Goal: Transaction & Acquisition: Subscribe to service/newsletter

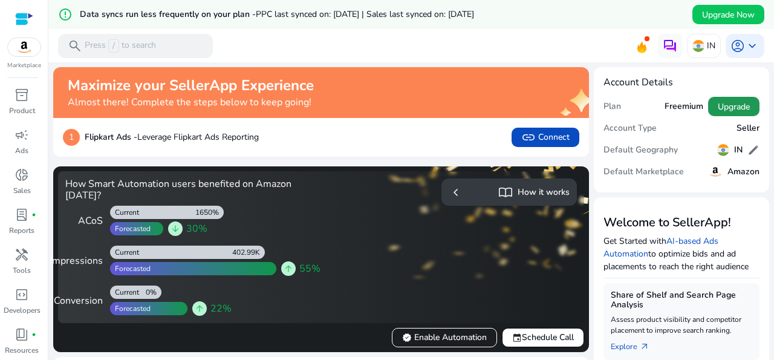
click at [728, 105] on span "Upgrade" at bounding box center [734, 106] width 32 height 13
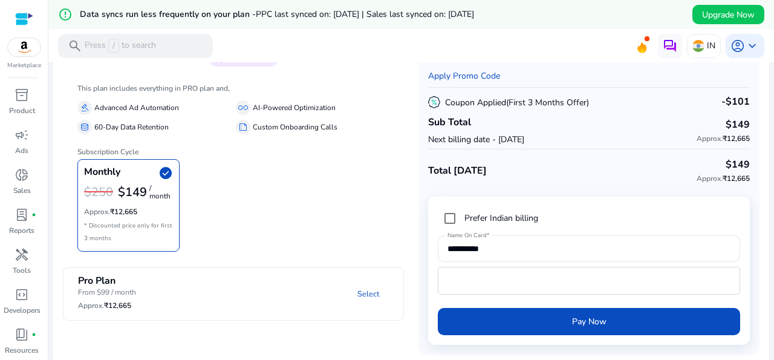
scroll to position [92, 0]
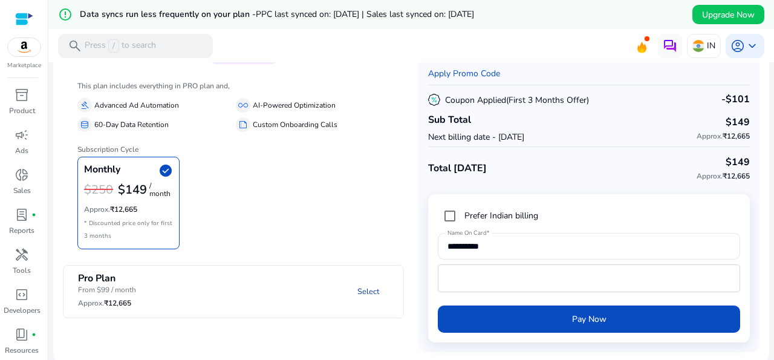
click at [366, 290] on link "Select" at bounding box center [368, 292] width 41 height 22
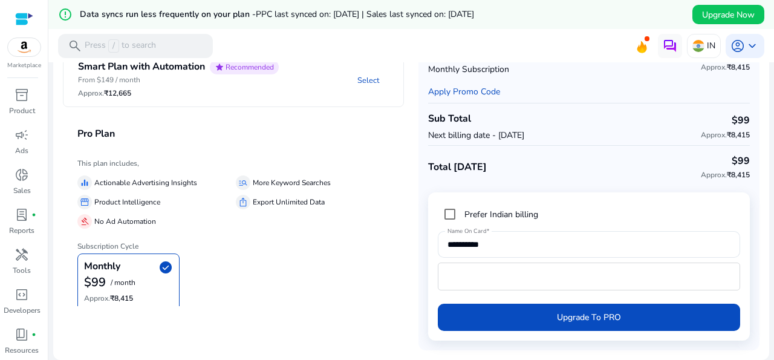
scroll to position [72, 0]
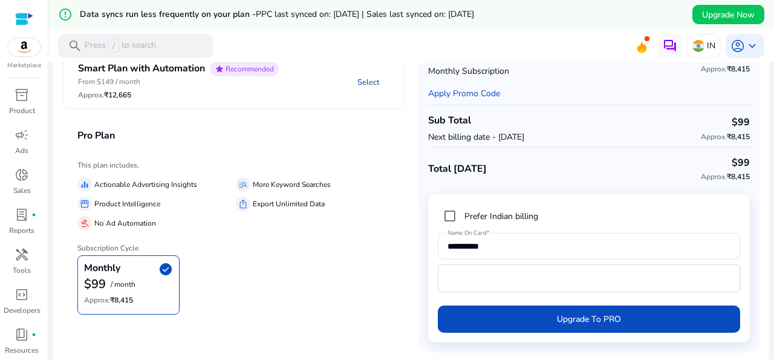
click at [366, 82] on link "Select" at bounding box center [368, 82] width 41 height 22
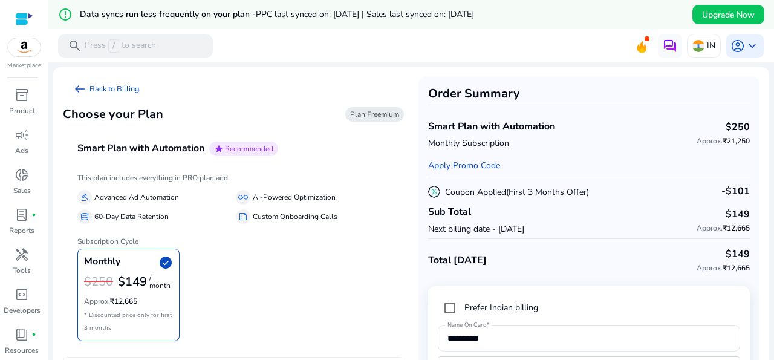
scroll to position [72, 0]
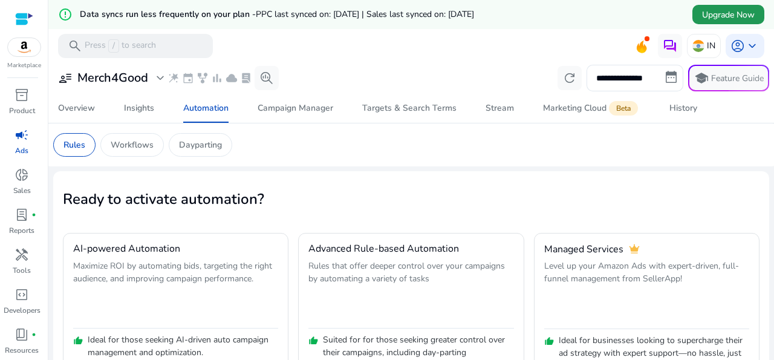
click at [716, 15] on span "Upgrade Now" at bounding box center [728, 14] width 53 height 13
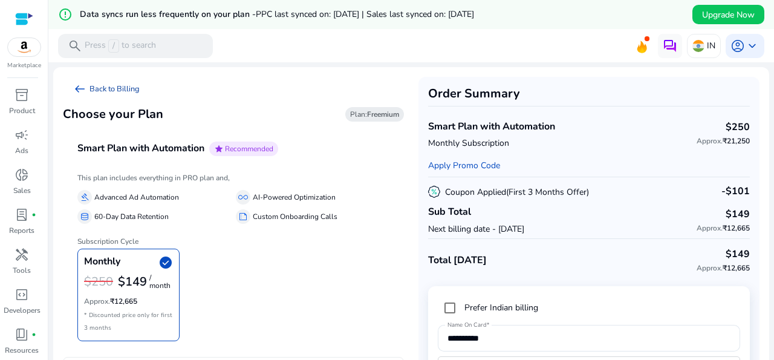
click at [76, 88] on span "arrow_left_alt" at bounding box center [80, 89] width 15 height 15
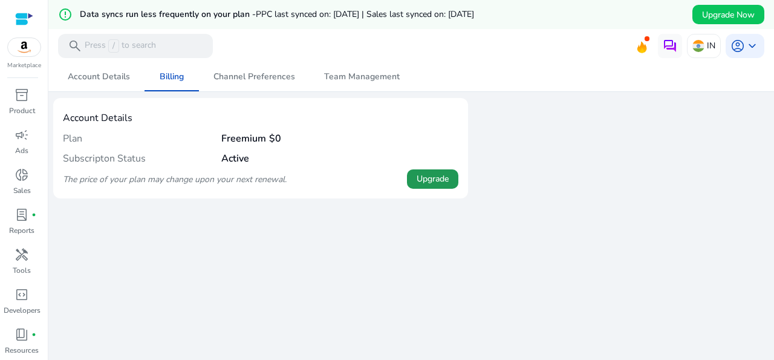
click at [430, 177] on span "Upgrade" at bounding box center [433, 178] width 32 height 13
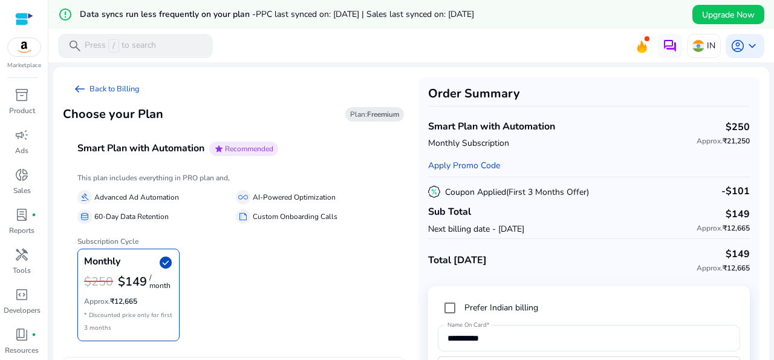
click at [18, 15] on div at bounding box center [24, 19] width 18 height 14
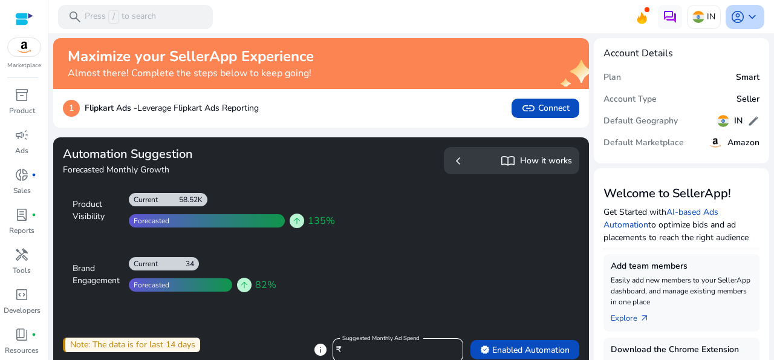
click at [745, 15] on span "keyboard_arrow_down" at bounding box center [752, 17] width 15 height 15
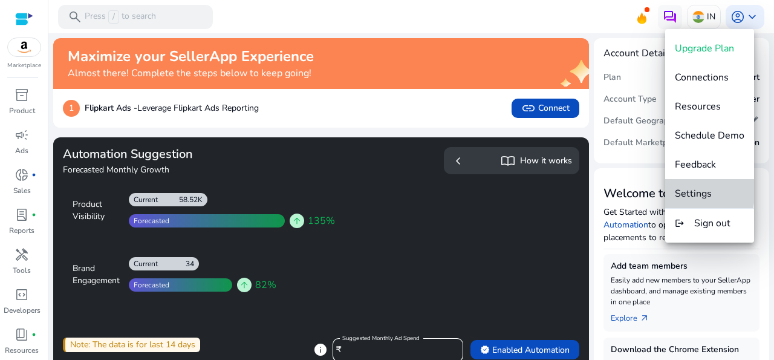
click at [694, 191] on span "Settings" at bounding box center [693, 193] width 37 height 13
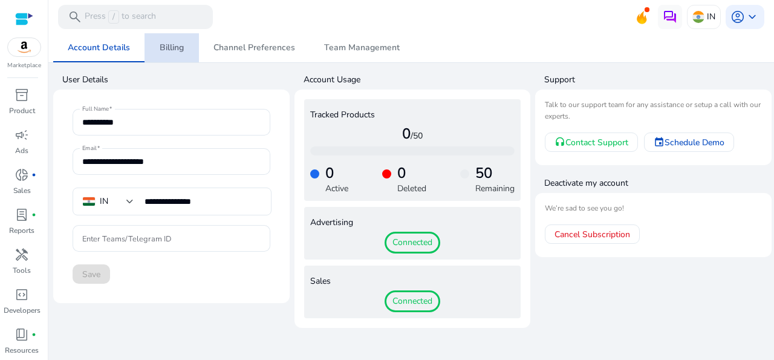
click at [171, 46] on span "Billing" at bounding box center [172, 48] width 24 height 8
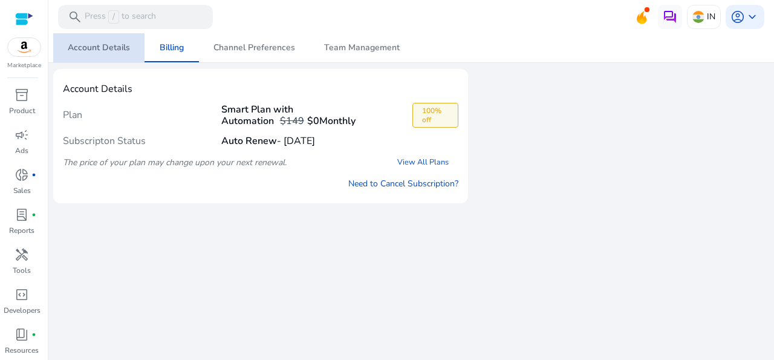
click at [100, 44] on span "Account Details" at bounding box center [99, 48] width 62 height 8
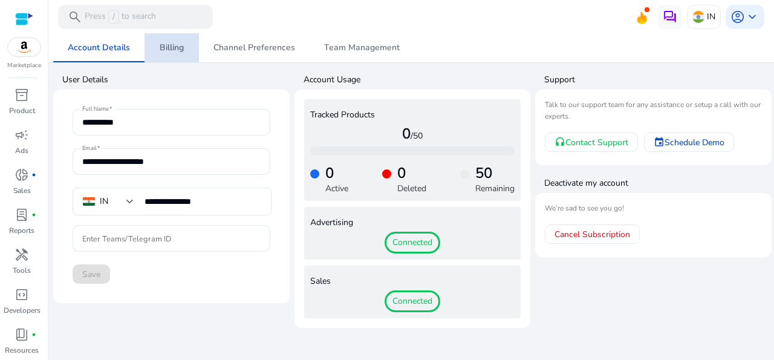
click at [175, 49] on span "Billing" at bounding box center [172, 48] width 24 height 8
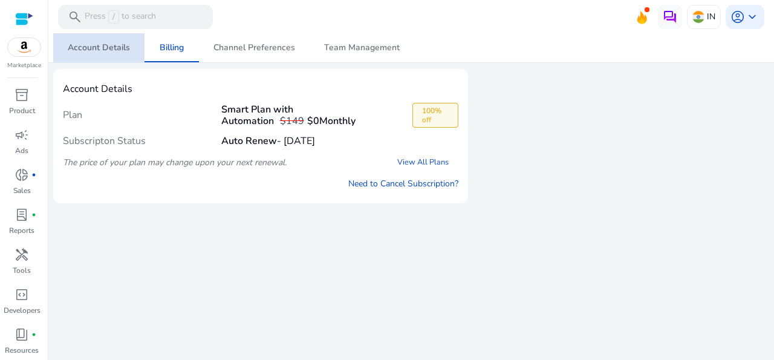
click at [120, 44] on span "Account Details" at bounding box center [99, 48] width 62 height 8
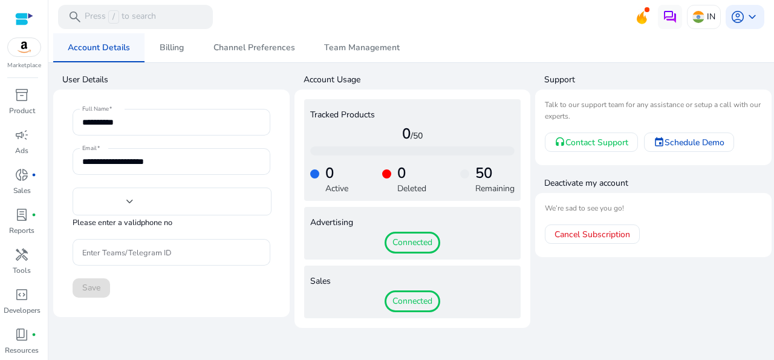
type input "**********"
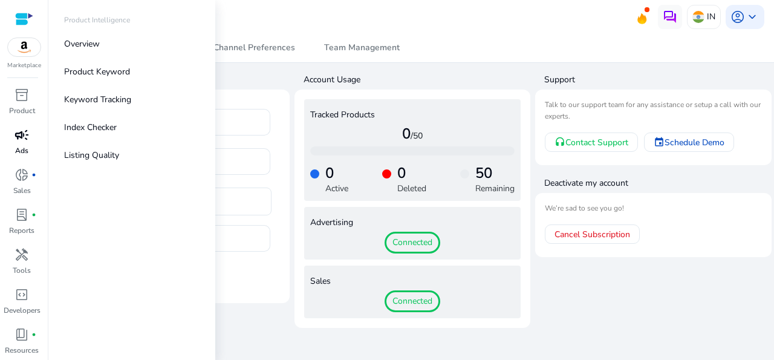
click at [20, 142] on span "campaign" at bounding box center [22, 135] width 15 height 15
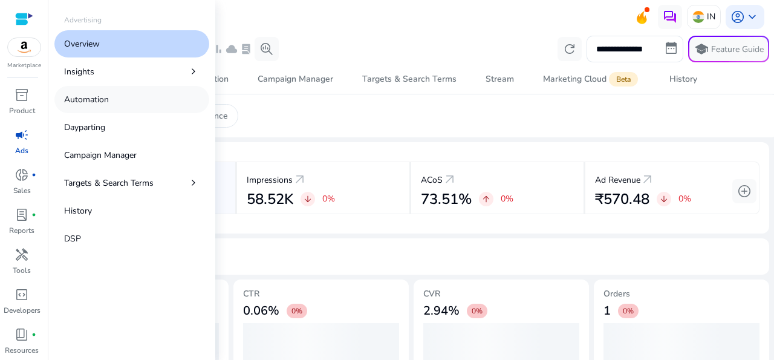
click at [90, 101] on p "Automation" at bounding box center [86, 99] width 45 height 13
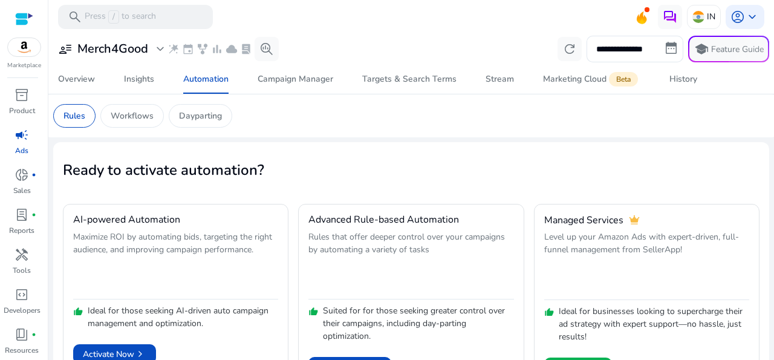
scroll to position [36, 0]
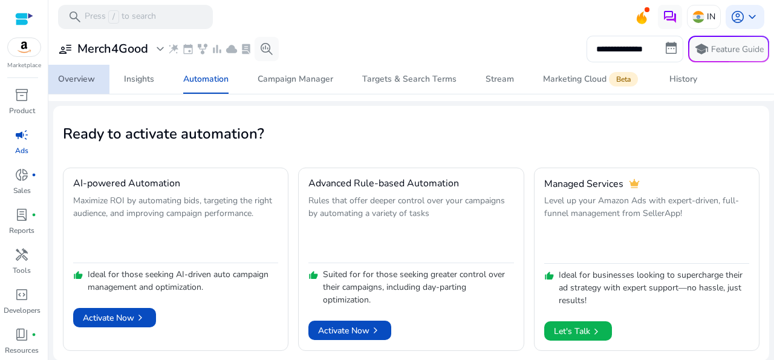
click at [84, 75] on div "Overview" at bounding box center [76, 79] width 37 height 8
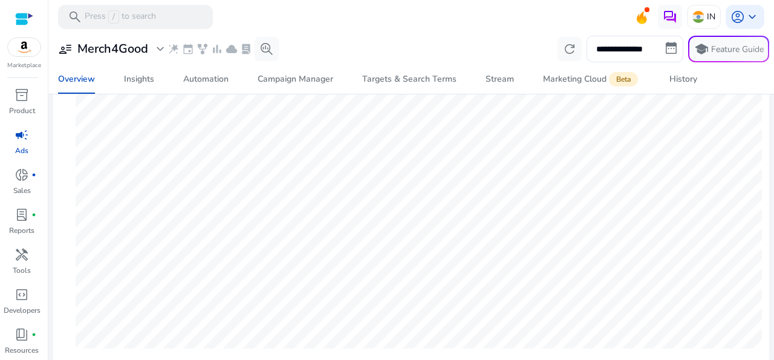
scroll to position [194, 0]
click at [15, 102] on span "inventory_2" at bounding box center [22, 95] width 15 height 15
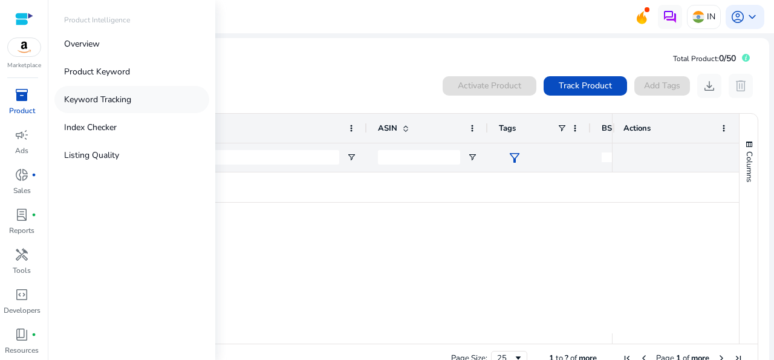
click at [80, 101] on p "Keyword Tracking" at bounding box center [97, 99] width 67 height 13
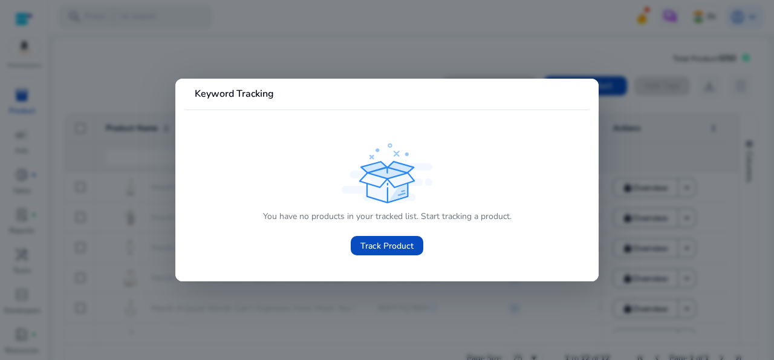
click at [667, 95] on div at bounding box center [387, 180] width 774 height 360
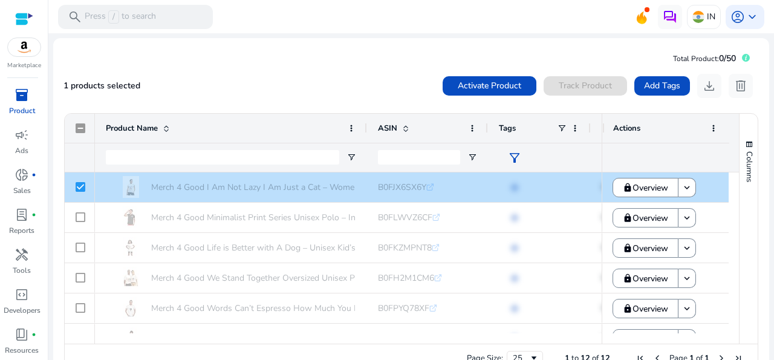
click at [278, 88] on div "1 products selected Activate Product Track Product Add Tags download delete" at bounding box center [412, 86] width 696 height 24
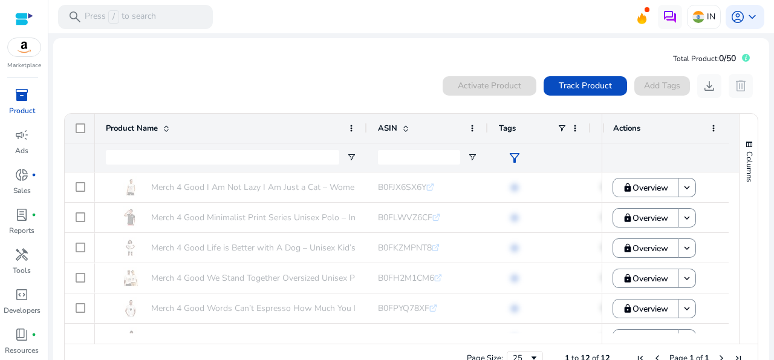
click at [24, 25] on div at bounding box center [24, 19] width 18 height 14
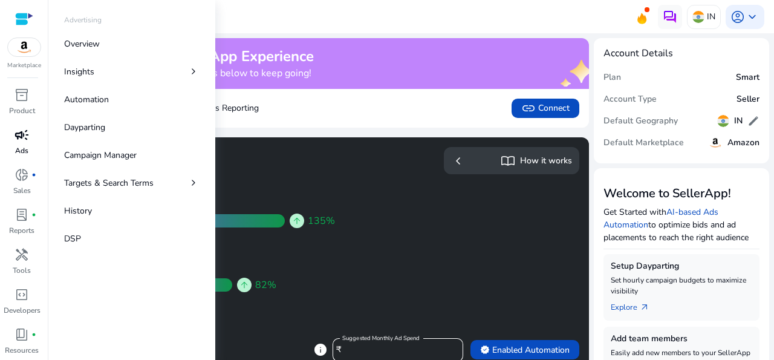
click at [20, 149] on p "Ads" at bounding box center [21, 150] width 13 height 11
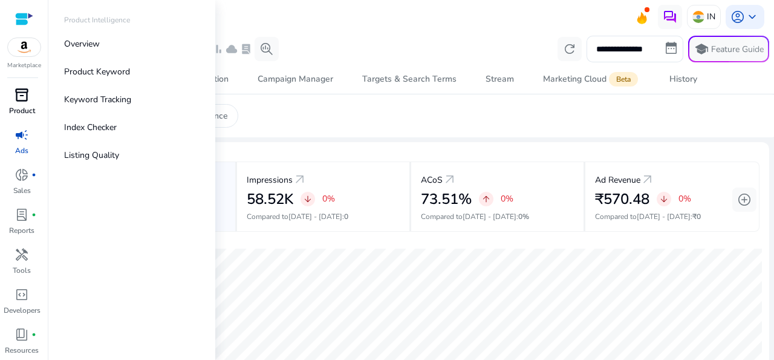
click at [22, 108] on p "Product" at bounding box center [22, 110] width 26 height 11
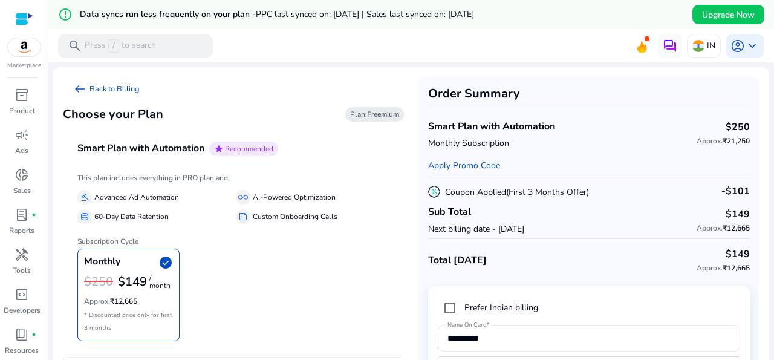
click at [27, 19] on div at bounding box center [24, 19] width 18 height 14
